Goal: Task Accomplishment & Management: Manage account settings

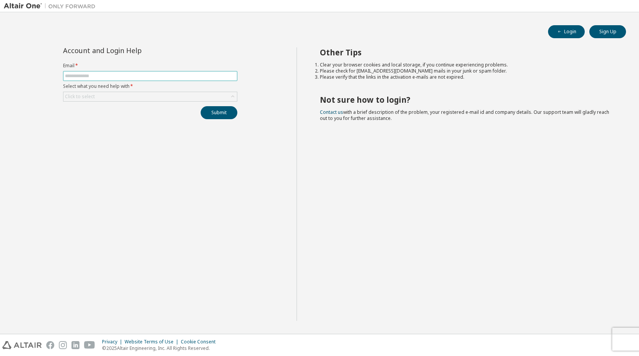
click at [150, 76] on input "text" at bounding box center [150, 76] width 170 height 6
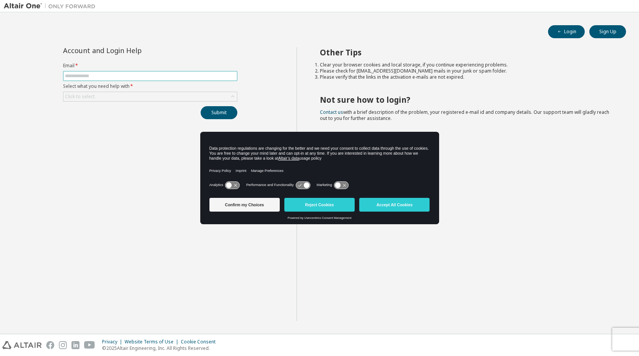
click at [150, 75] on input "text" at bounding box center [150, 76] width 170 height 6
type input "**********"
click at [84, 96] on div "Click to select" at bounding box center [80, 97] width 30 height 6
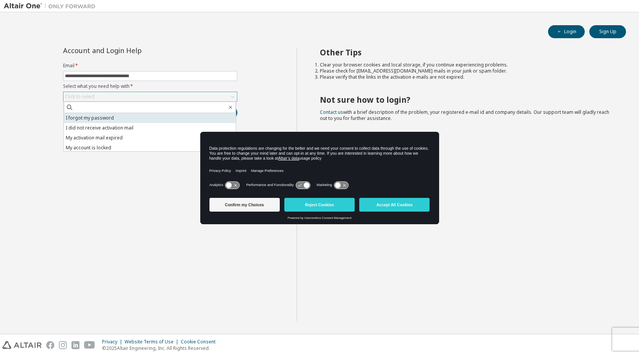
click at [102, 117] on li "I forgot my password" at bounding box center [150, 118] width 172 height 10
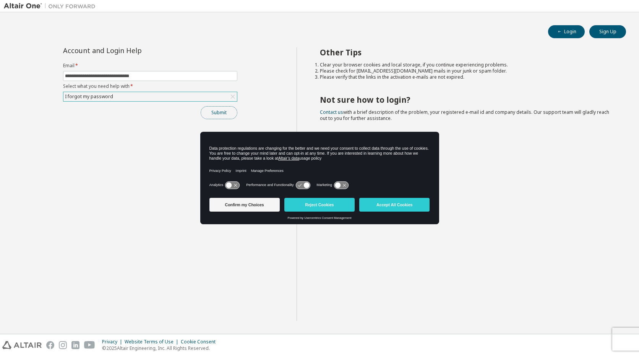
click at [231, 110] on button "Submit" at bounding box center [219, 112] width 37 height 13
click at [339, 205] on button "Reject Cookies" at bounding box center [319, 205] width 70 height 14
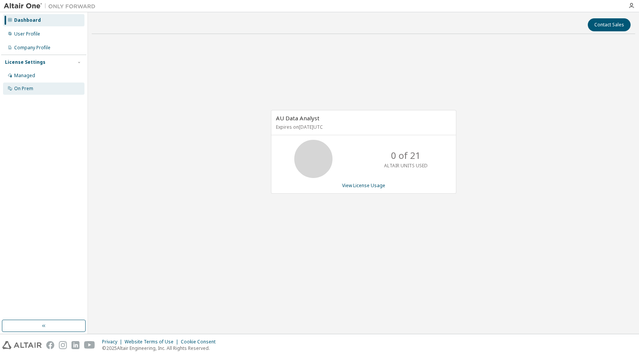
click at [20, 88] on div "On Prem" at bounding box center [23, 89] width 19 height 6
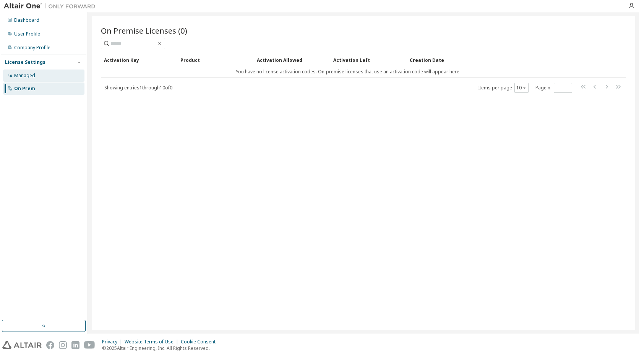
click at [24, 78] on div "Managed" at bounding box center [24, 76] width 21 height 6
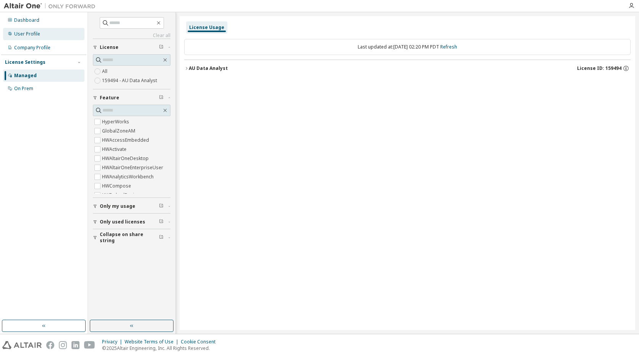
click at [27, 31] on div "User Profile" at bounding box center [27, 34] width 26 height 6
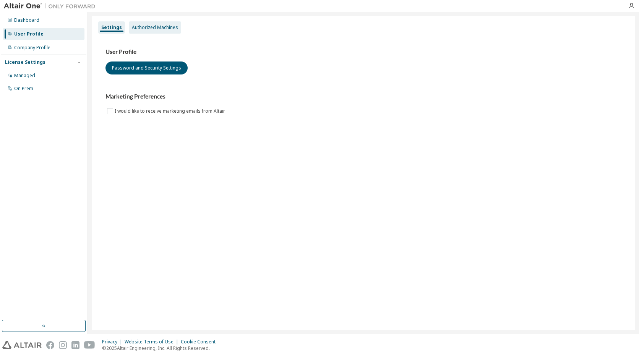
click at [157, 28] on div "Authorized Machines" at bounding box center [155, 27] width 46 height 6
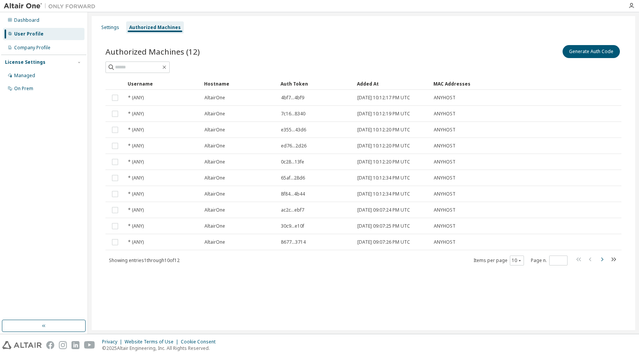
click at [603, 260] on icon "button" at bounding box center [602, 260] width 2 height 4
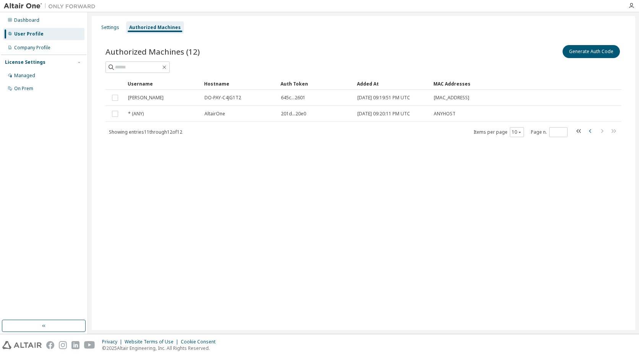
click at [588, 130] on icon "button" at bounding box center [590, 131] width 9 height 9
type input "*"
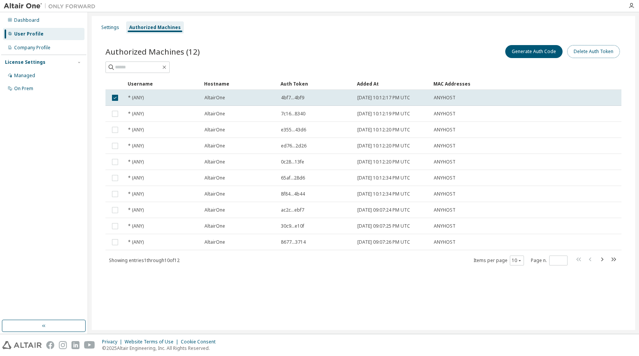
click at [589, 52] on button "Delete Auth Token" at bounding box center [593, 51] width 53 height 13
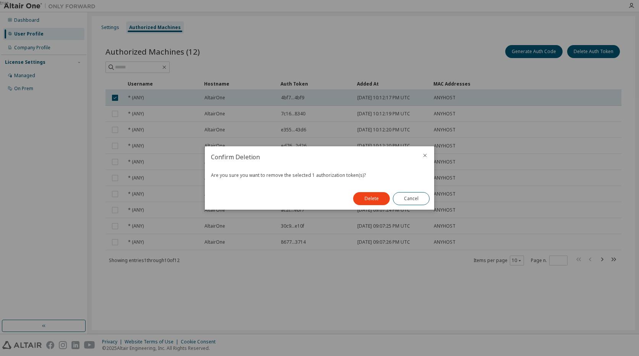
click at [423, 154] on icon "close" at bounding box center [425, 156] width 6 height 6
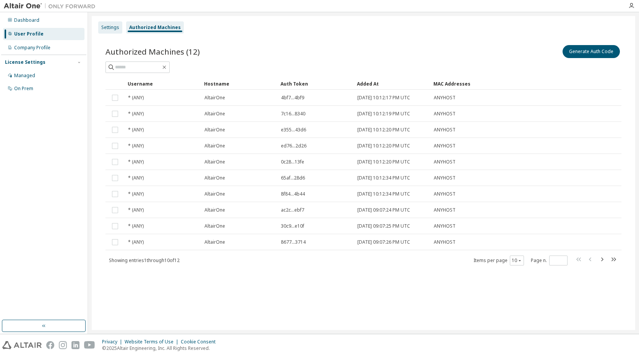
click at [110, 29] on div "Settings" at bounding box center [110, 27] width 18 height 6
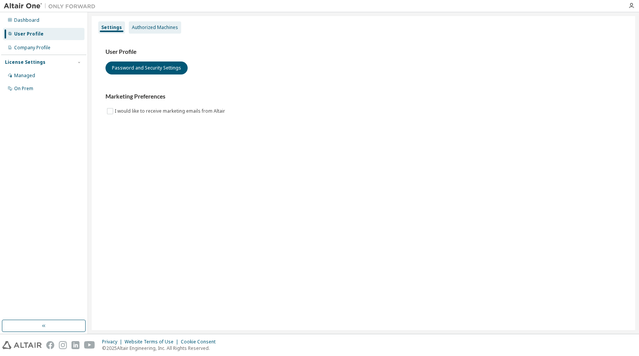
click at [135, 26] on div "Authorized Machines" at bounding box center [155, 27] width 46 height 6
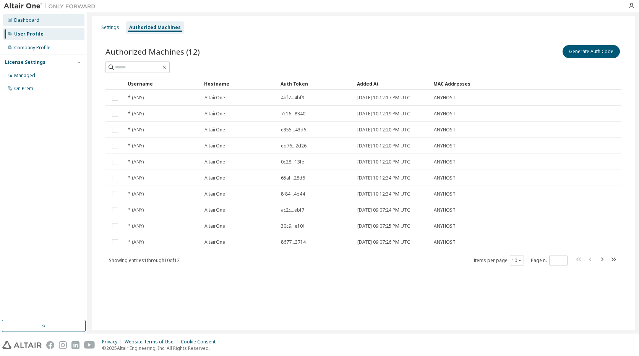
click at [36, 21] on div "Dashboard" at bounding box center [26, 20] width 25 height 6
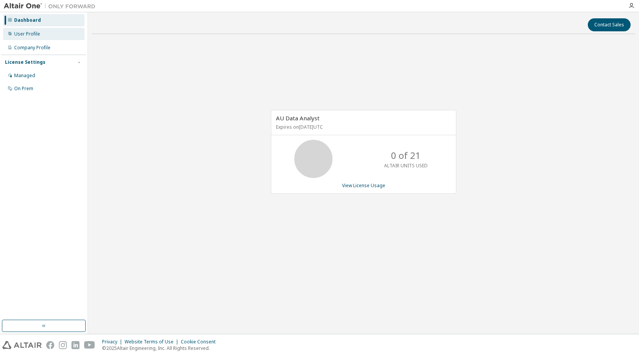
click at [48, 37] on div "User Profile" at bounding box center [43, 34] width 81 height 12
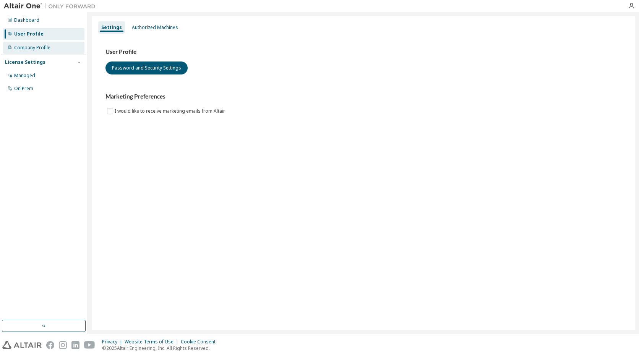
click at [32, 48] on div "Company Profile" at bounding box center [32, 48] width 36 height 6
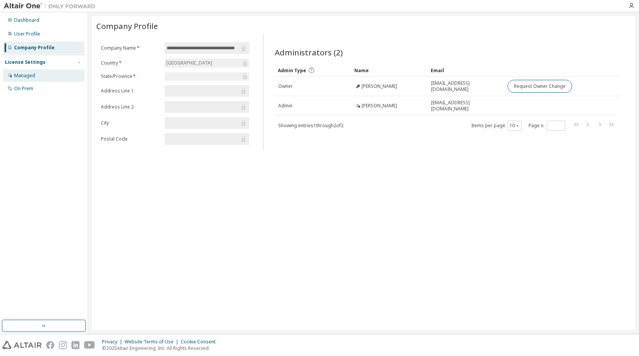
click at [30, 74] on div "Managed" at bounding box center [24, 76] width 21 height 6
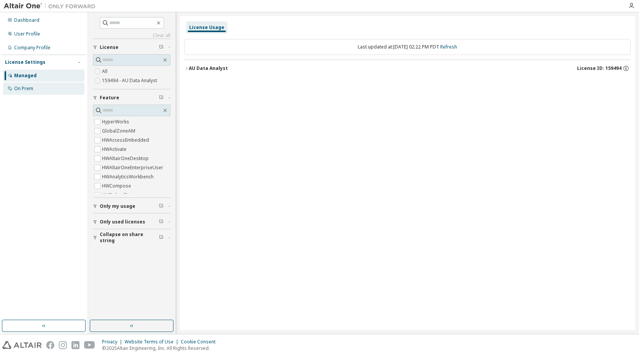
click at [18, 84] on div "On Prem" at bounding box center [43, 89] width 81 height 12
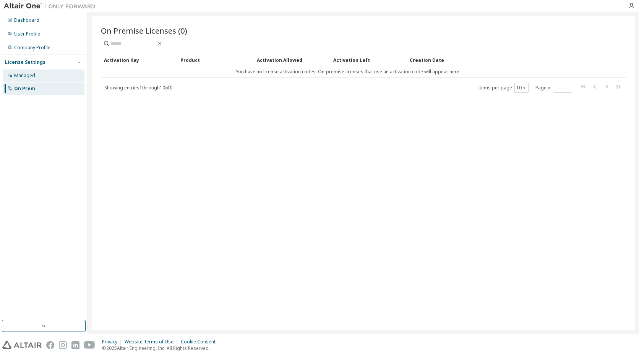
click at [41, 79] on div "Managed" at bounding box center [43, 76] width 81 height 12
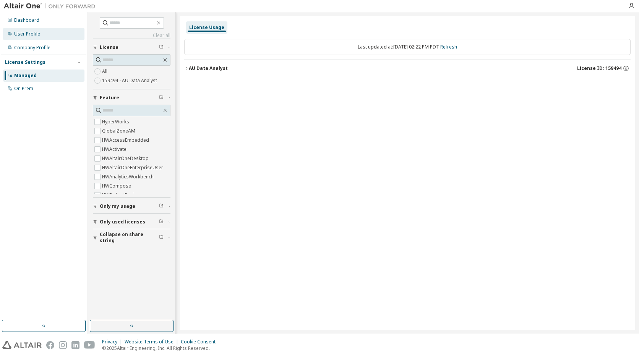
click at [42, 35] on div "User Profile" at bounding box center [43, 34] width 81 height 12
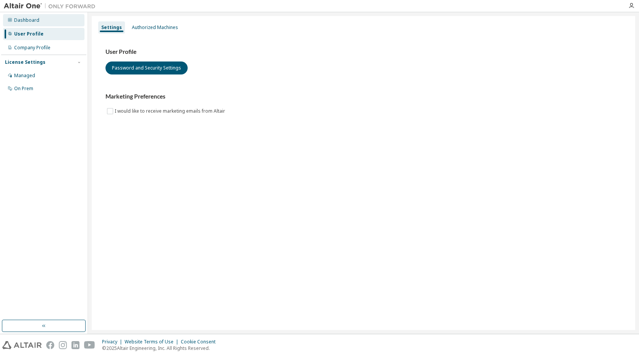
click at [47, 19] on div "Dashboard" at bounding box center [43, 20] width 81 height 12
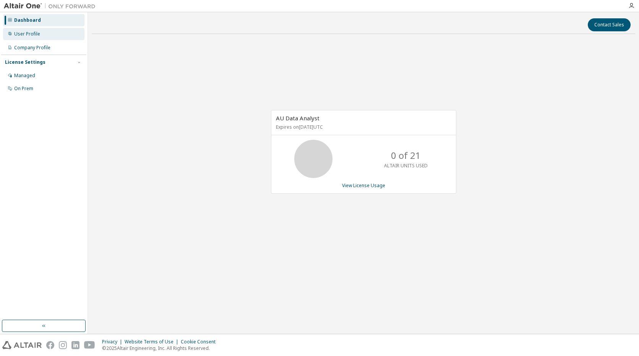
click at [44, 35] on div "User Profile" at bounding box center [43, 34] width 81 height 12
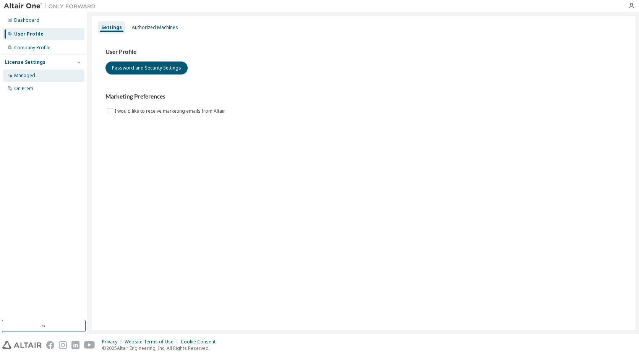
click at [45, 75] on div "Managed" at bounding box center [43, 76] width 81 height 12
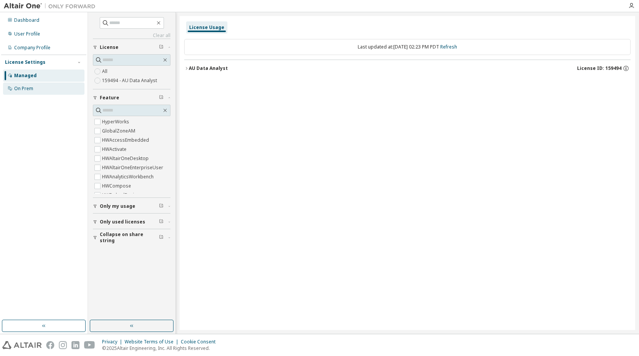
click at [39, 88] on div "On Prem" at bounding box center [43, 89] width 81 height 12
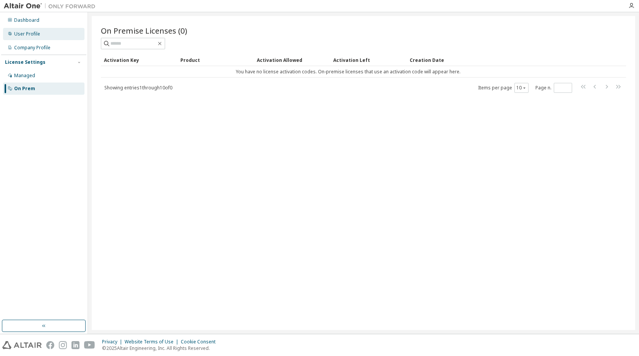
click at [22, 36] on div "User Profile" at bounding box center [27, 34] width 26 height 6
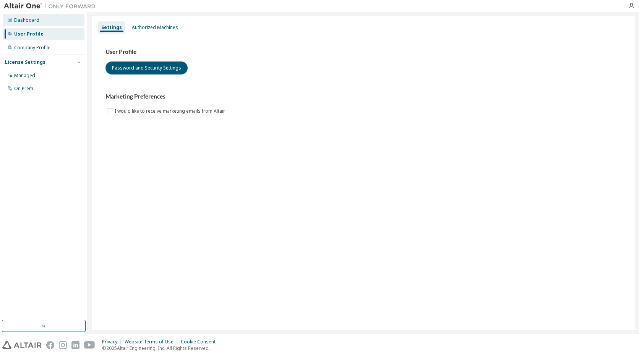
click at [31, 21] on div "Dashboard" at bounding box center [26, 20] width 25 height 6
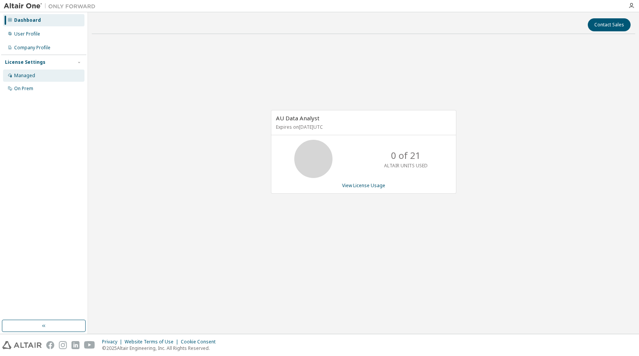
click at [24, 75] on div "Managed" at bounding box center [24, 76] width 21 height 6
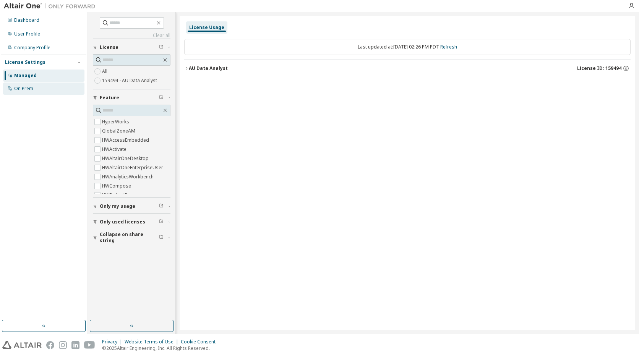
click at [24, 91] on div "On Prem" at bounding box center [23, 89] width 19 height 6
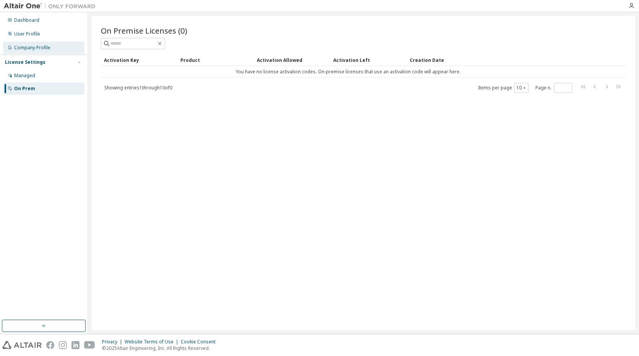
click at [31, 45] on div "Company Profile" at bounding box center [32, 48] width 36 height 6
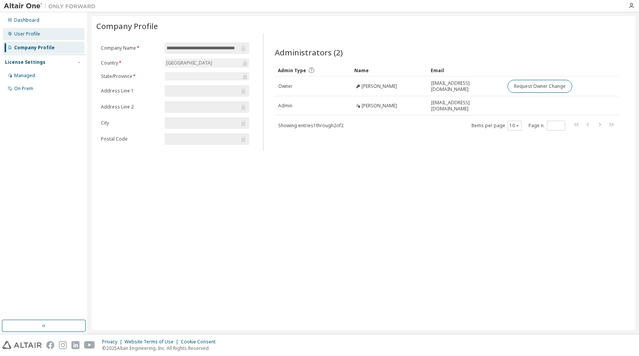
click at [32, 36] on div "User Profile" at bounding box center [27, 34] width 26 height 6
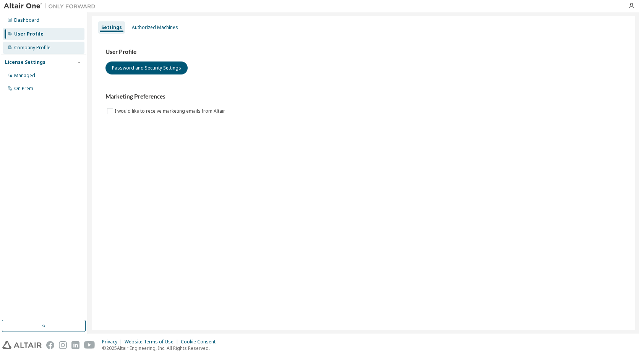
click at [35, 45] on div "Company Profile" at bounding box center [32, 48] width 36 height 6
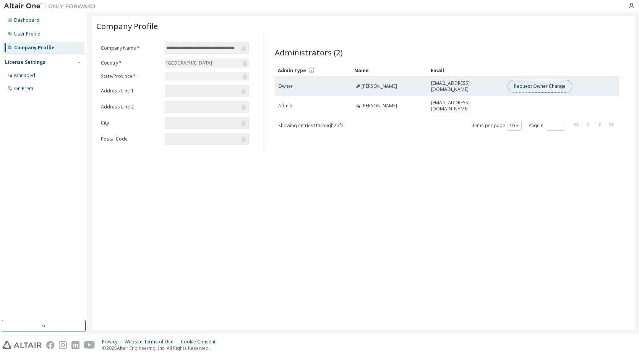
click at [529, 87] on button "Request Owner Change" at bounding box center [540, 86] width 65 height 13
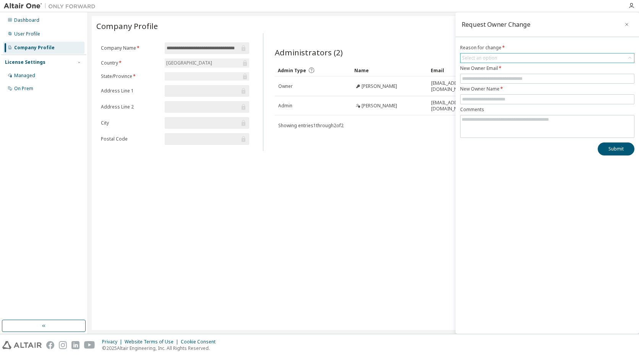
click at [493, 58] on div "Select an option" at bounding box center [479, 58] width 35 height 6
click at [519, 226] on div "Request Owner Change Reason for change * Select an option User has left organis…" at bounding box center [547, 173] width 183 height 322
click at [628, 23] on icon "button" at bounding box center [626, 24] width 5 height 6
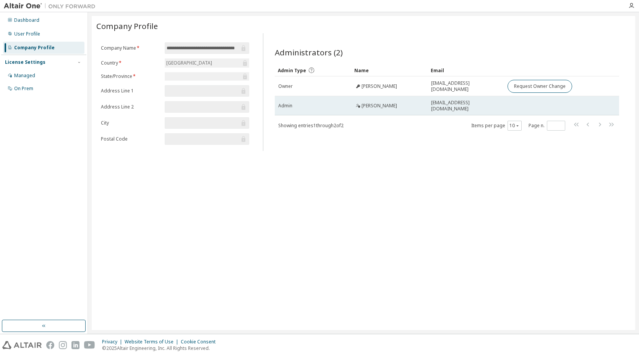
click at [528, 109] on td at bounding box center [549, 105] width 91 height 19
click at [283, 103] on span "Admin" at bounding box center [285, 106] width 14 height 6
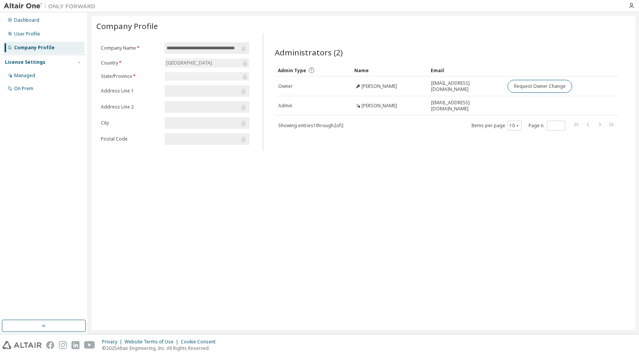
click at [476, 183] on div "**********" at bounding box center [364, 173] width 544 height 314
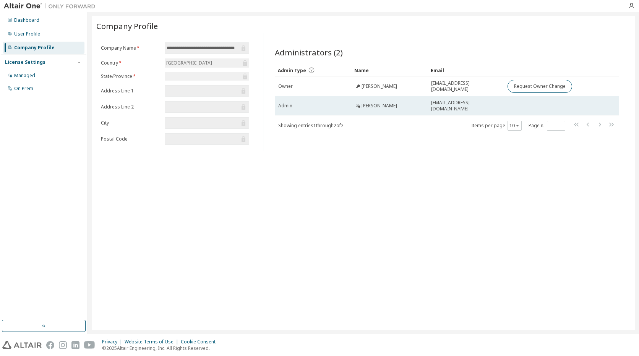
click at [374, 102] on td "Lisa Fjeldsted" at bounding box center [389, 105] width 76 height 19
click at [372, 109] on td "Lisa Fjeldsted" at bounding box center [389, 105] width 76 height 19
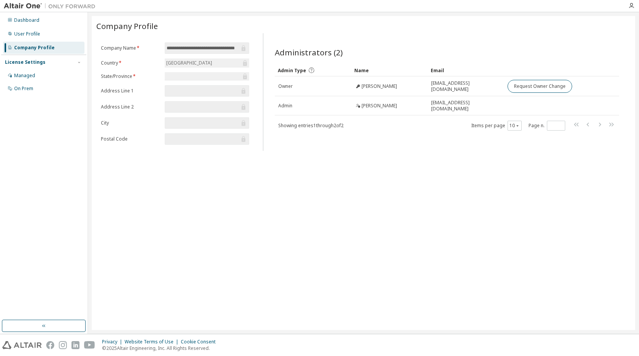
click at [476, 162] on div "**********" at bounding box center [364, 173] width 544 height 314
